Goal: Task Accomplishment & Management: Manage account settings

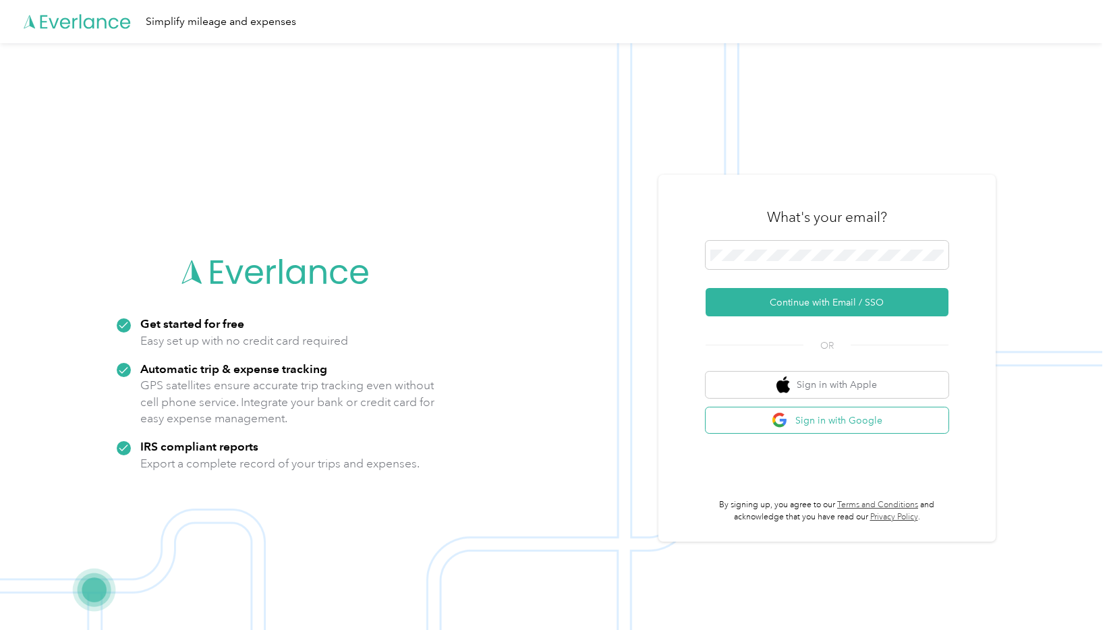
click at [761, 426] on button "Sign in with Google" at bounding box center [827, 420] width 243 height 26
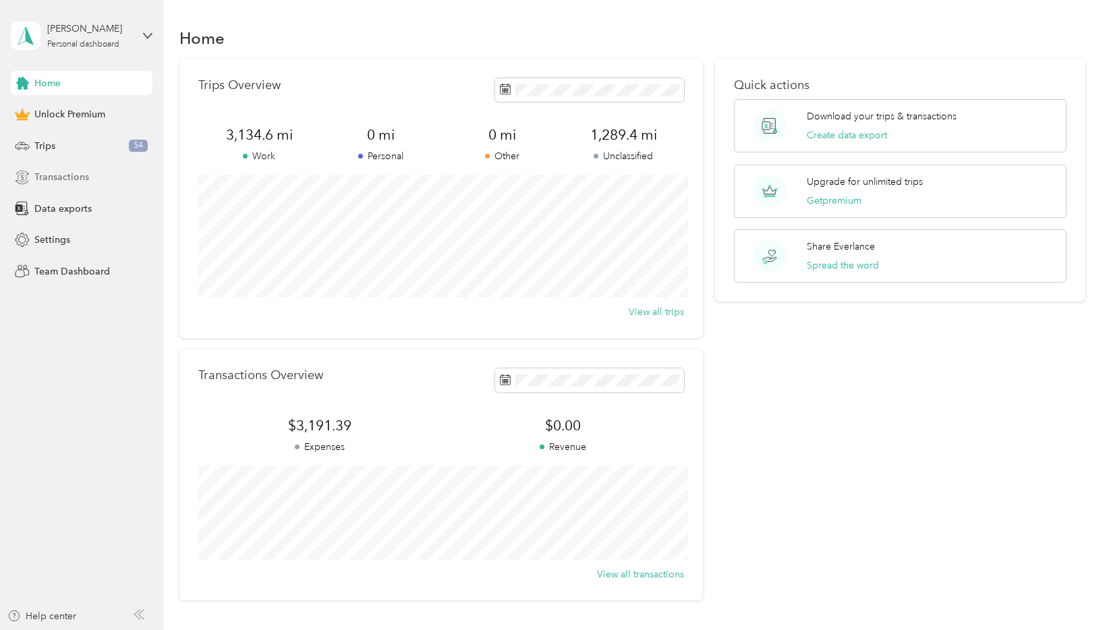
click at [73, 184] on span "Transactions" at bounding box center [61, 177] width 55 height 14
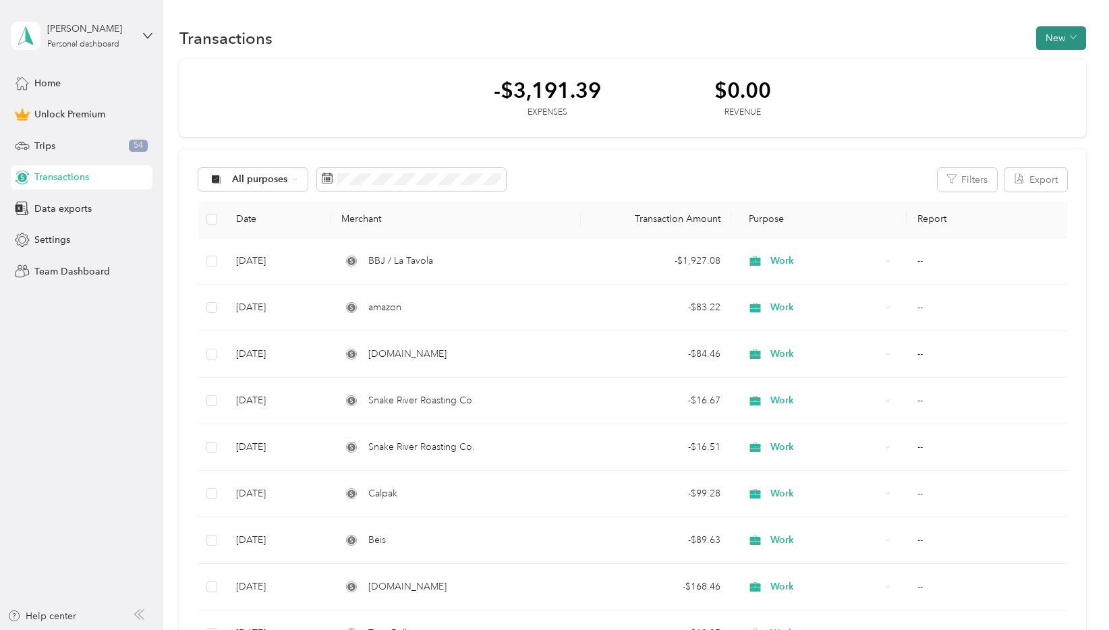
click at [1073, 38] on button "New" at bounding box center [1061, 38] width 50 height 24
click at [1058, 66] on span "Expense" at bounding box center [1064, 64] width 36 height 14
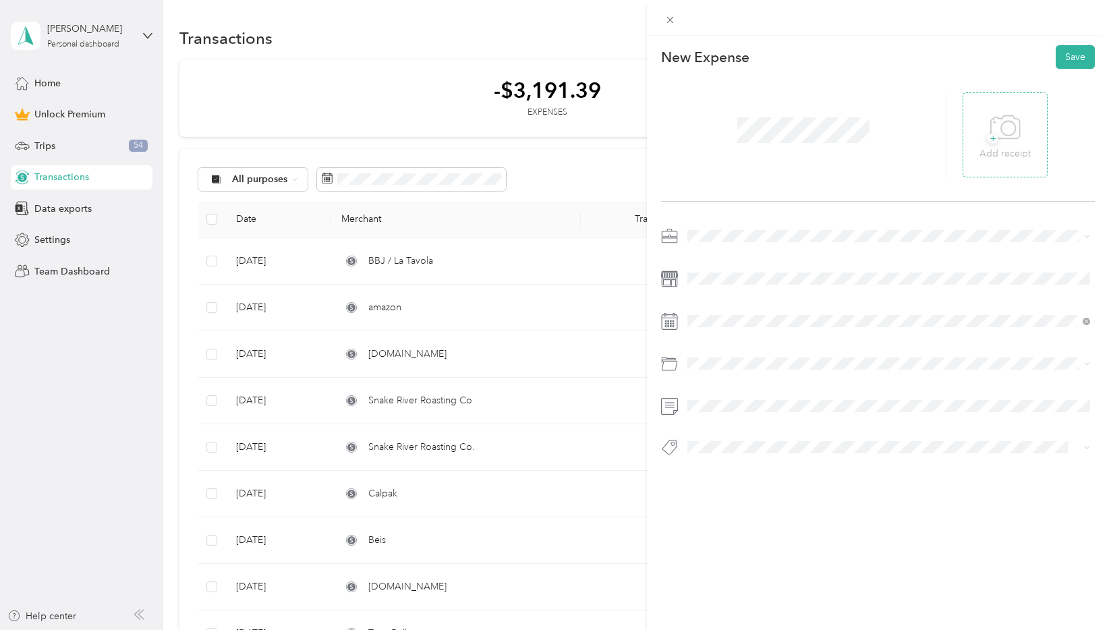
click at [985, 117] on div "+ Add receipt" at bounding box center [1005, 135] width 51 height 52
click at [714, 256] on span "Work" at bounding box center [703, 259] width 23 height 11
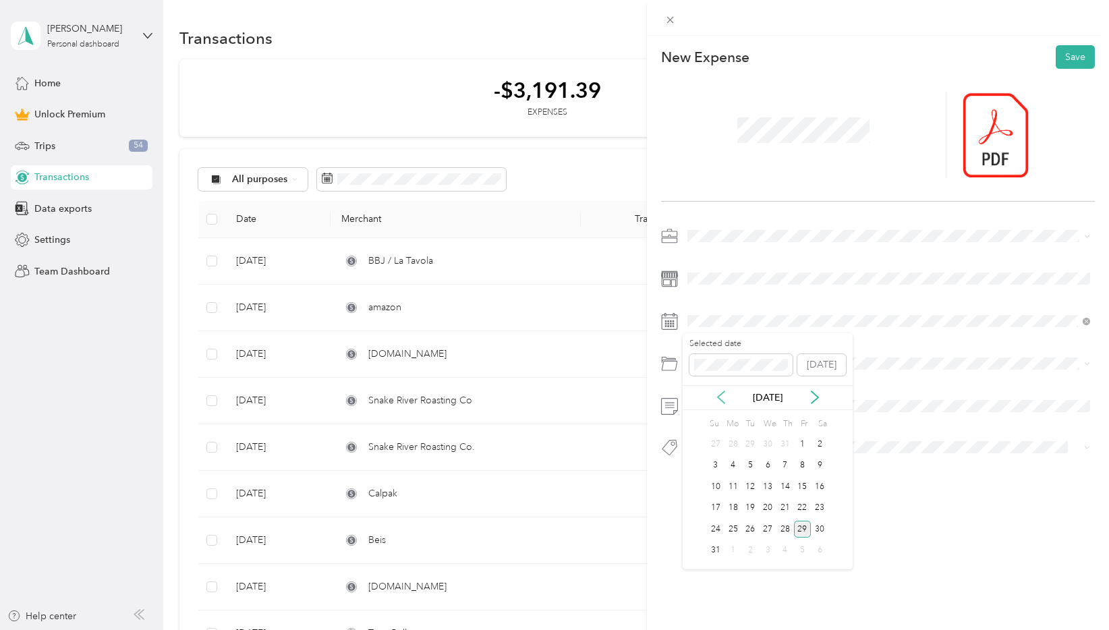
click at [721, 399] on icon at bounding box center [720, 397] width 13 height 13
click at [736, 505] on div "21" at bounding box center [734, 508] width 18 height 17
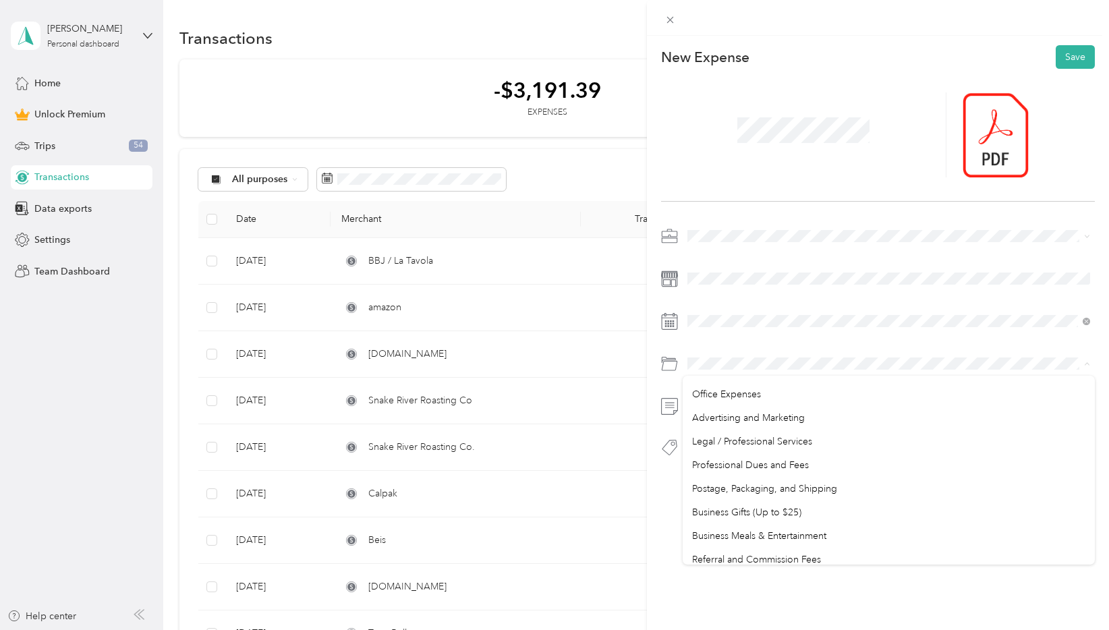
scroll to position [715, 0]
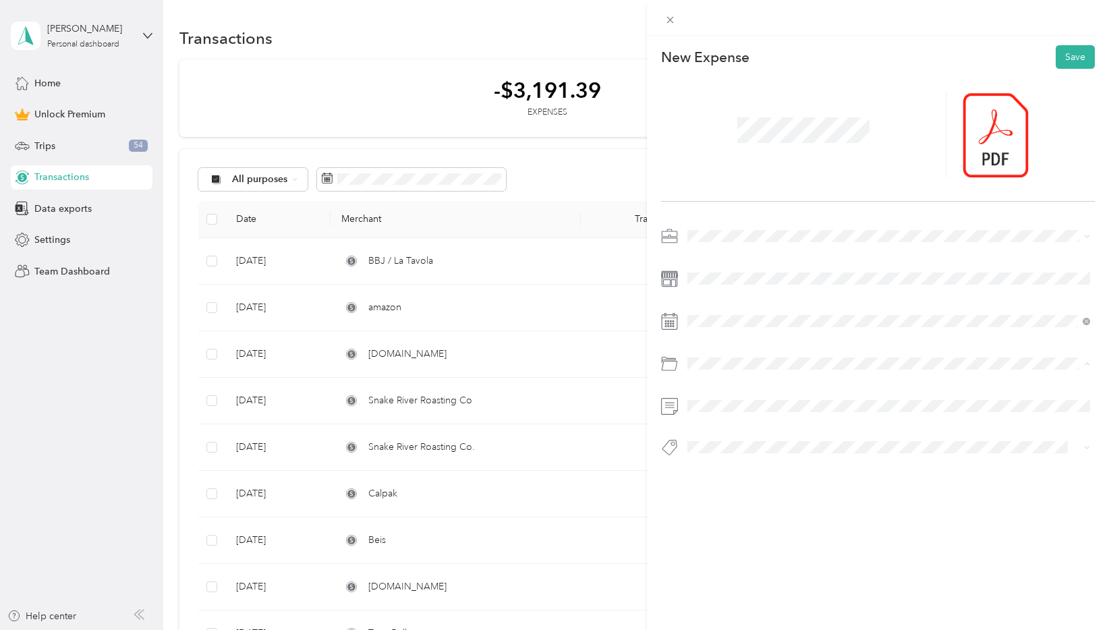
click at [737, 418] on li "Inventory" at bounding box center [889, 411] width 412 height 24
click at [1077, 61] on button "Save" at bounding box center [1075, 57] width 39 height 24
